Goal: Task Accomplishment & Management: Use online tool/utility

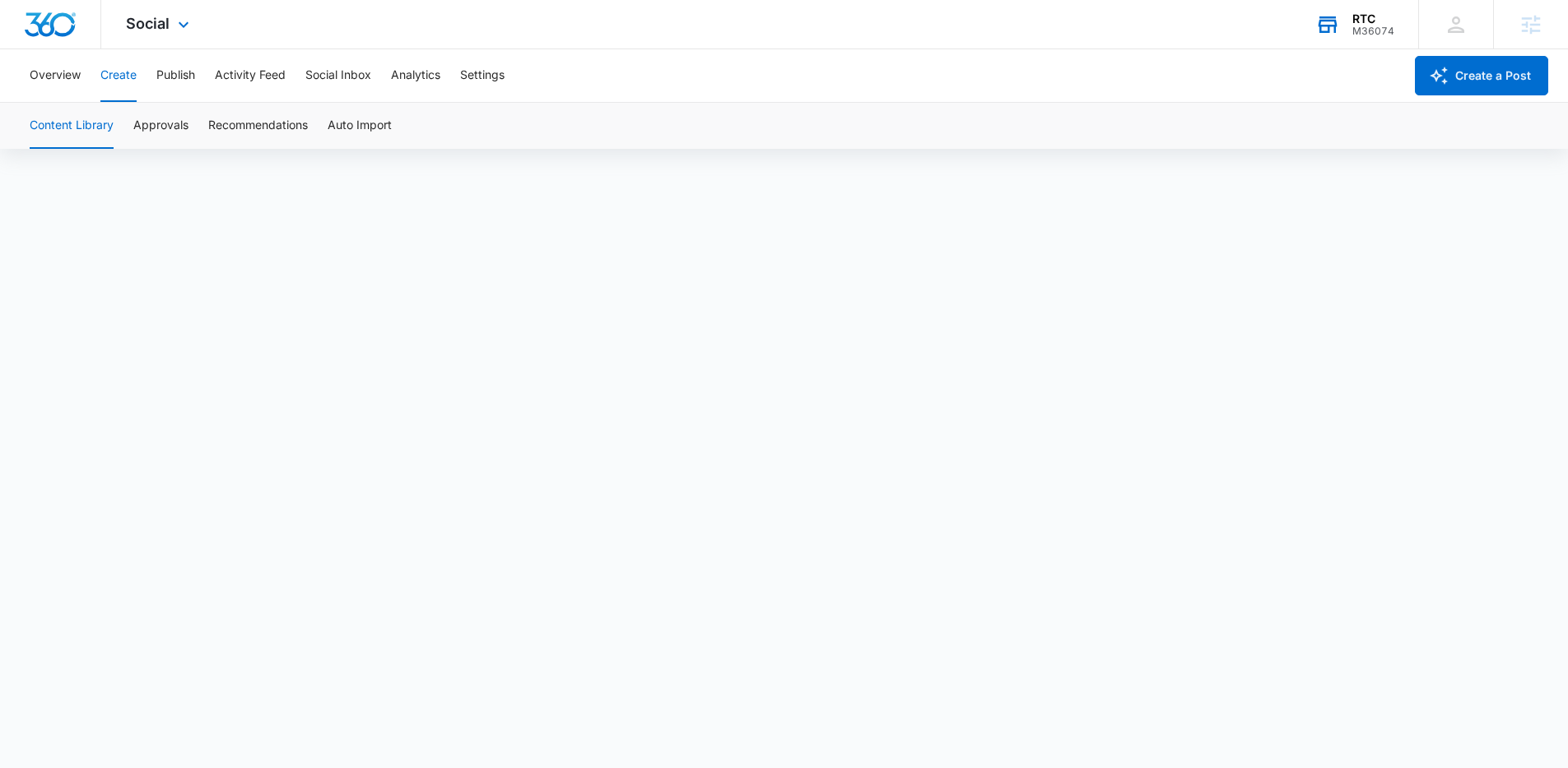
scroll to position [11, 0]
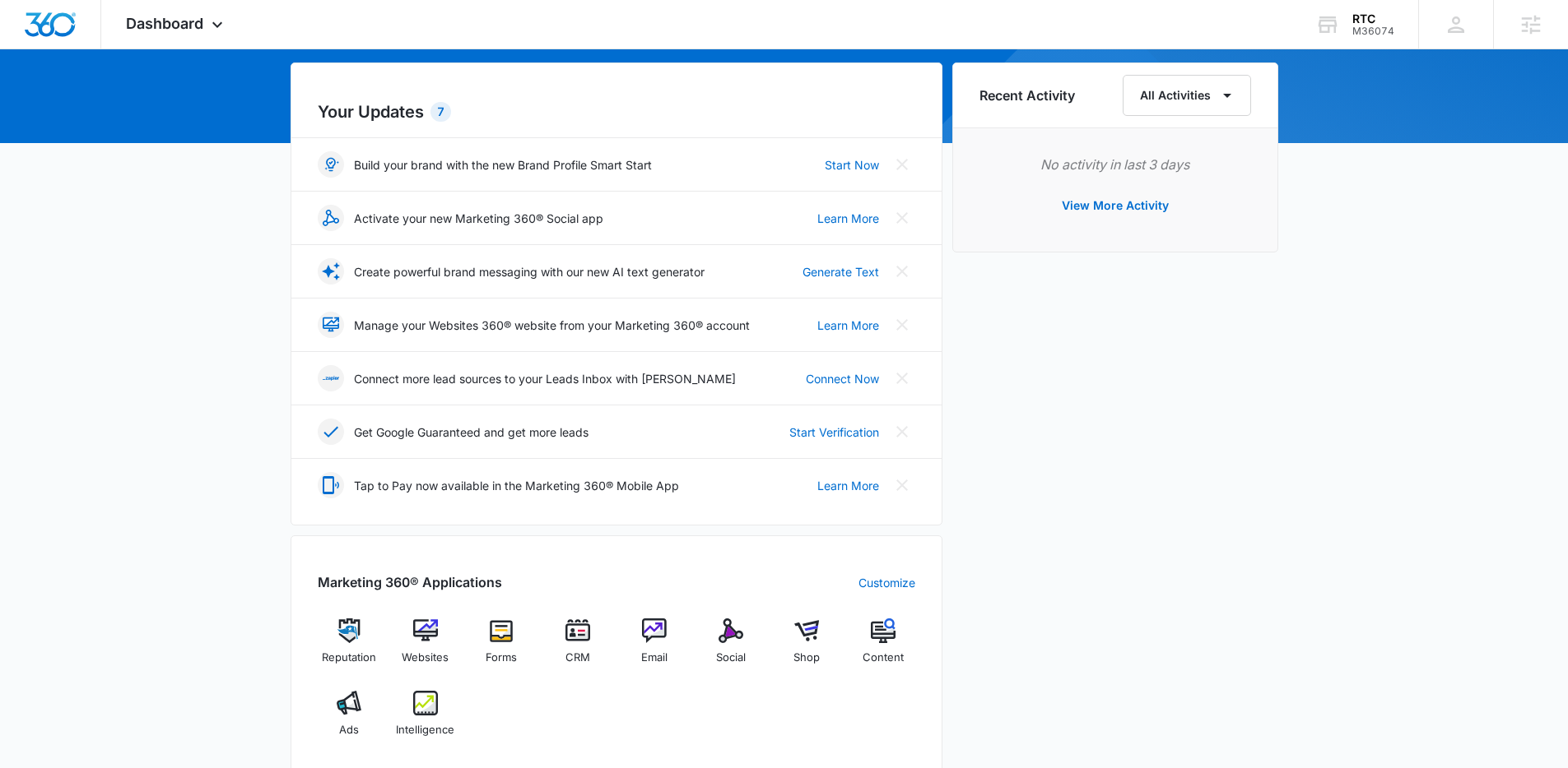
scroll to position [154, 0]
click at [720, 654] on span "Social" at bounding box center [731, 657] width 30 height 17
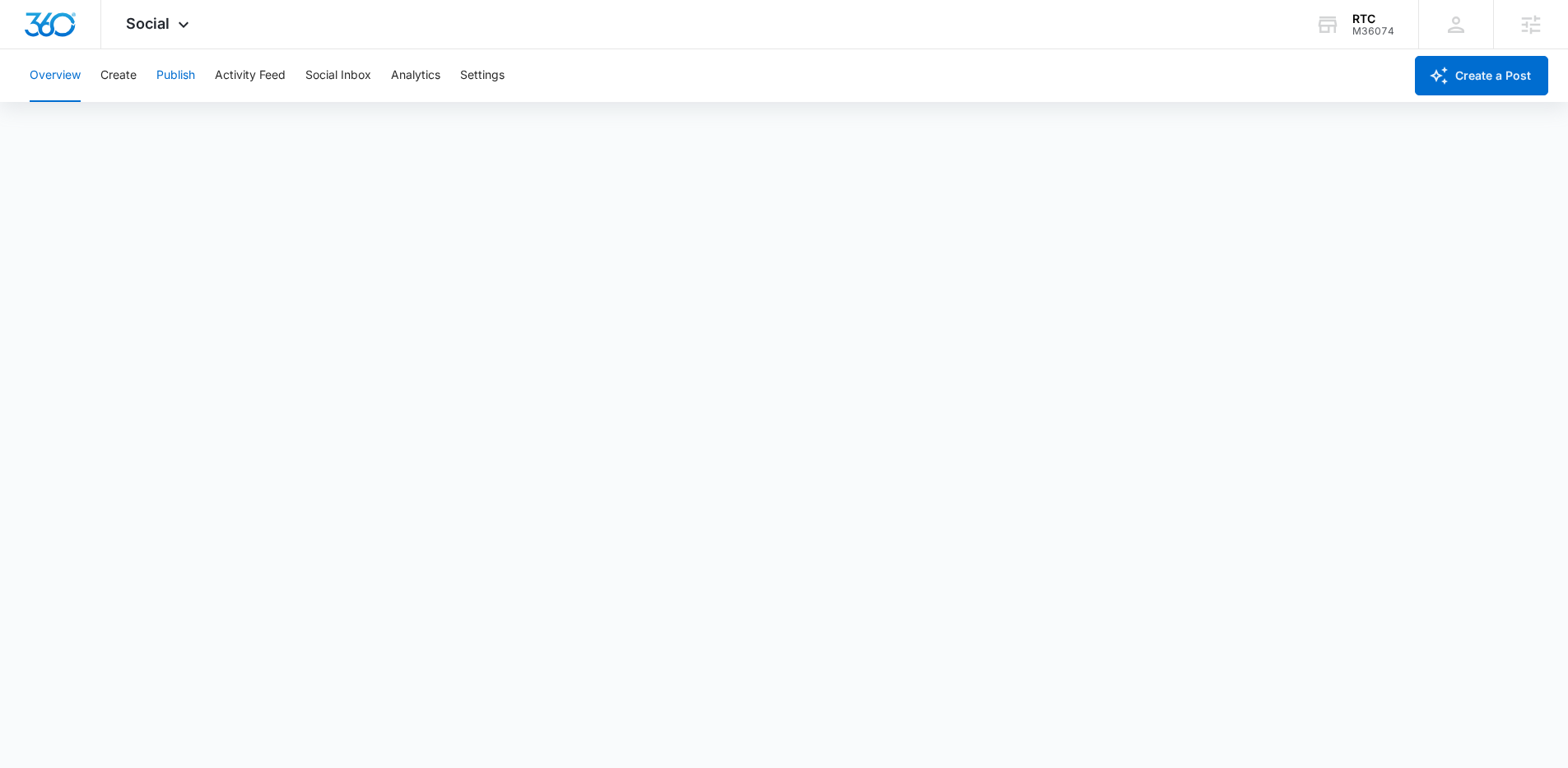
click at [193, 79] on button "Publish" at bounding box center [175, 75] width 39 height 53
click at [184, 78] on button "Publish" at bounding box center [175, 75] width 39 height 53
